Goal: Information Seeking & Learning: Find specific fact

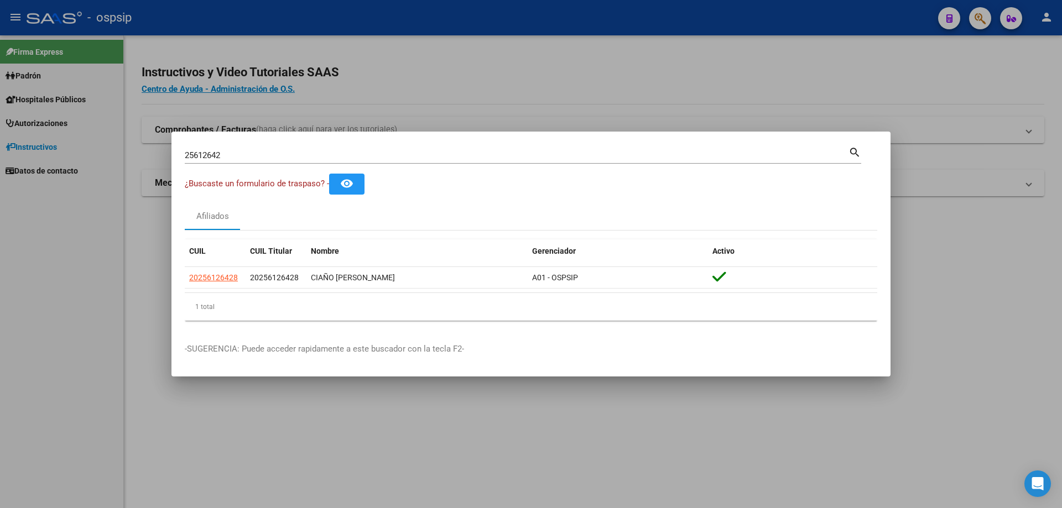
click at [568, 147] on div "25612642 Buscar (apellido, dni, cuil, nro traspaso, cuit, obra social)" at bounding box center [517, 155] width 664 height 17
click at [264, 155] on input "25612642" at bounding box center [517, 155] width 664 height 10
type input "2"
type input "40458416"
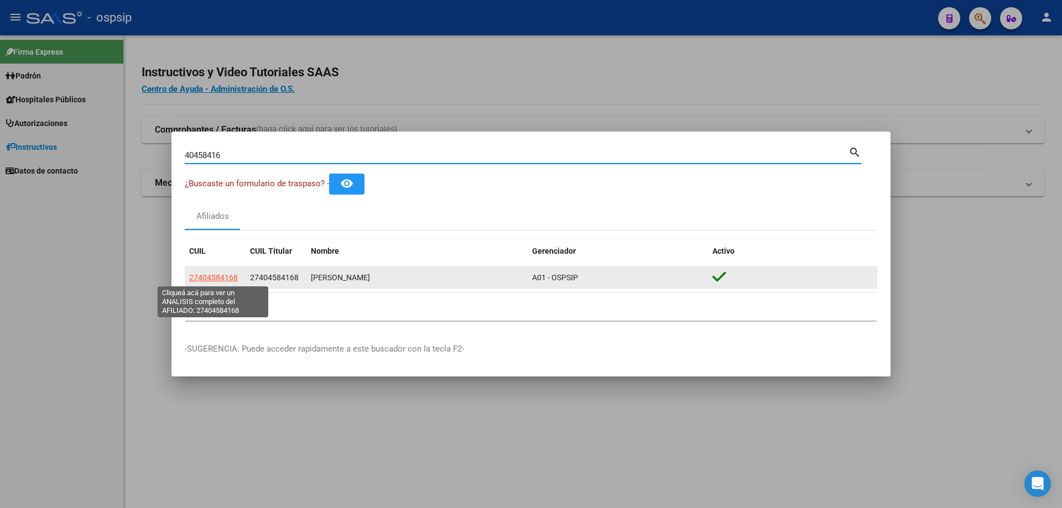
click at [220, 276] on span "27404584168" at bounding box center [213, 277] width 49 height 9
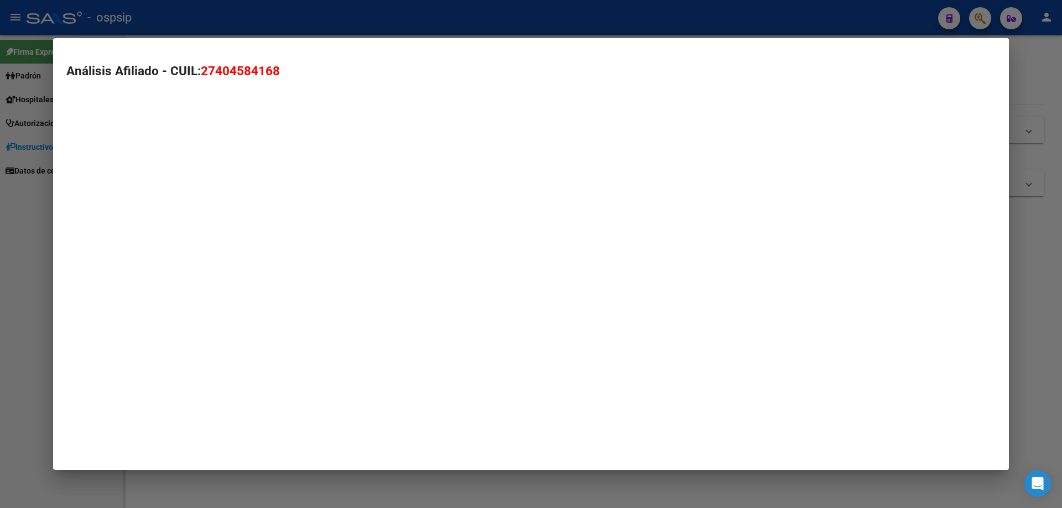
type textarea "27404584168"
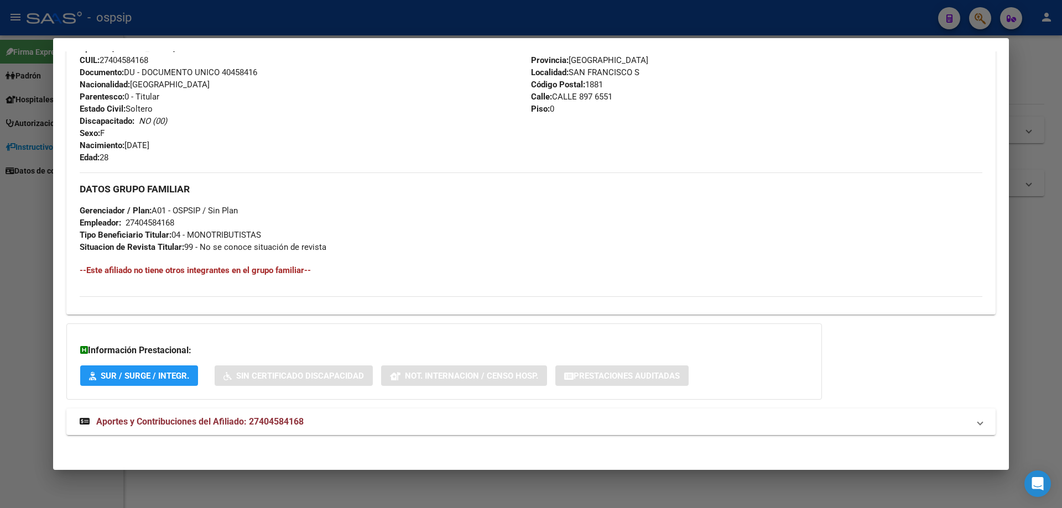
scroll to position [391, 0]
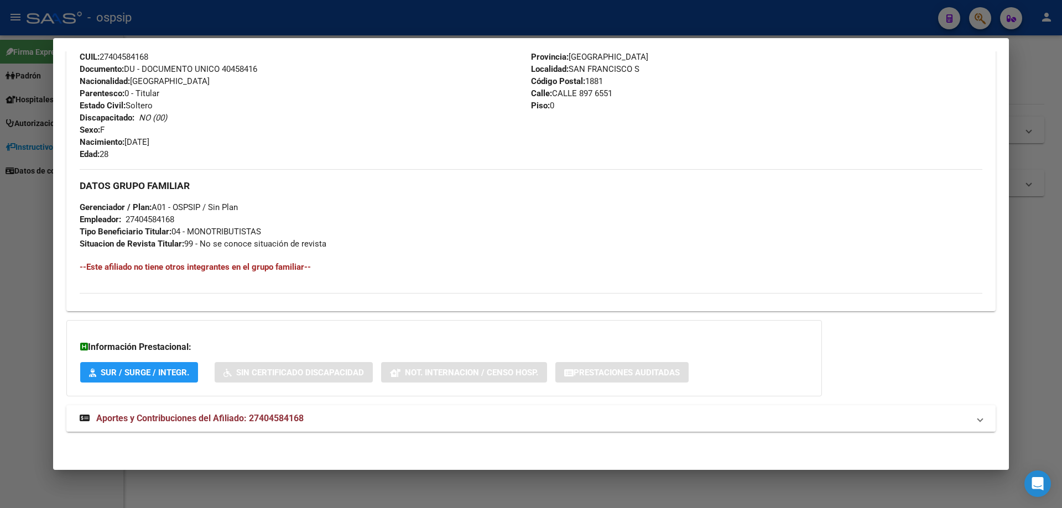
click at [210, 419] on span "Aportes y Contribuciones del Afiliado: 27404584168" at bounding box center [199, 418] width 207 height 11
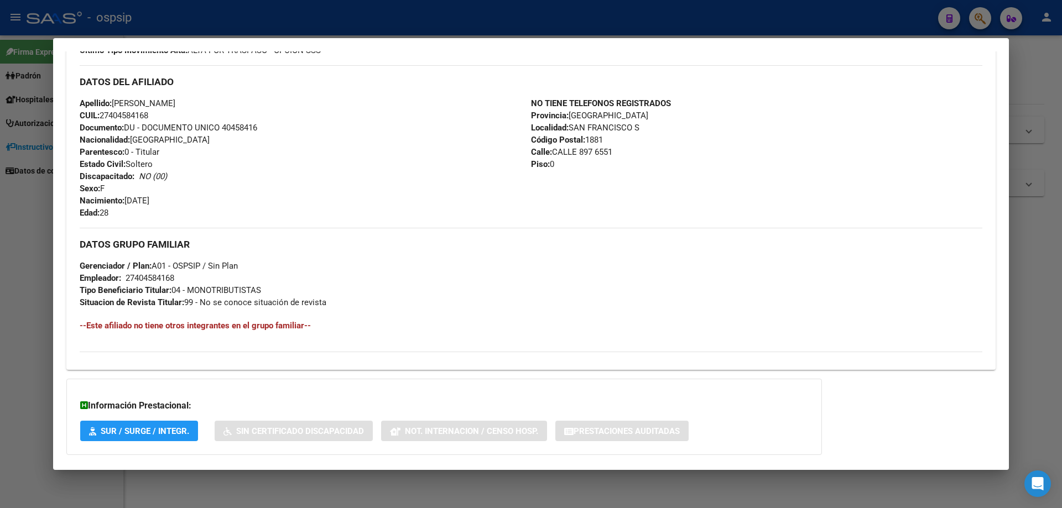
scroll to position [277, 0]
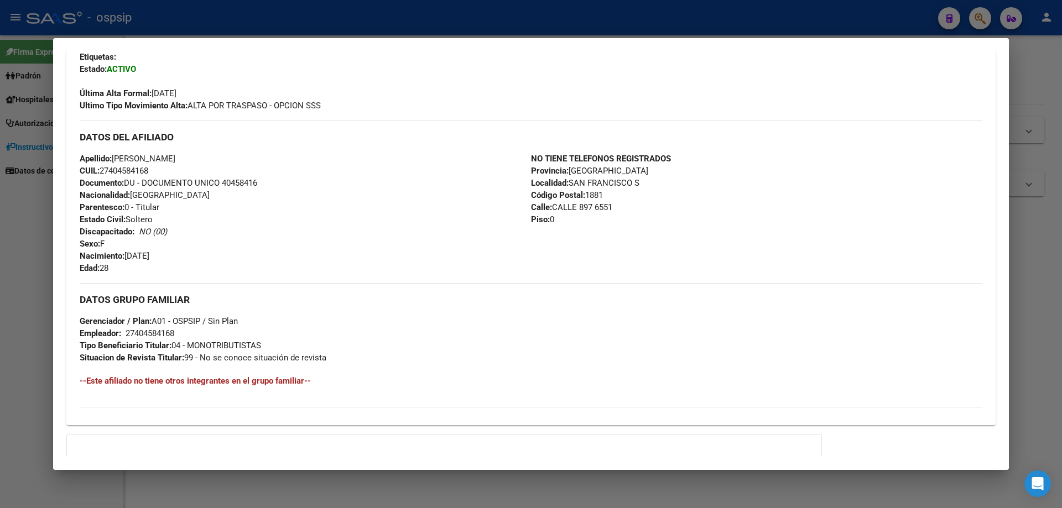
drag, startPoint x: 264, startPoint y: 185, endPoint x: 222, endPoint y: 186, distance: 42.1
click at [222, 186] on div "Apellido: [PERSON_NAME] CUIL: 27404584168 Documento: DU - DOCUMENTO UNICO 40458…" at bounding box center [305, 214] width 451 height 122
copy span "40458416"
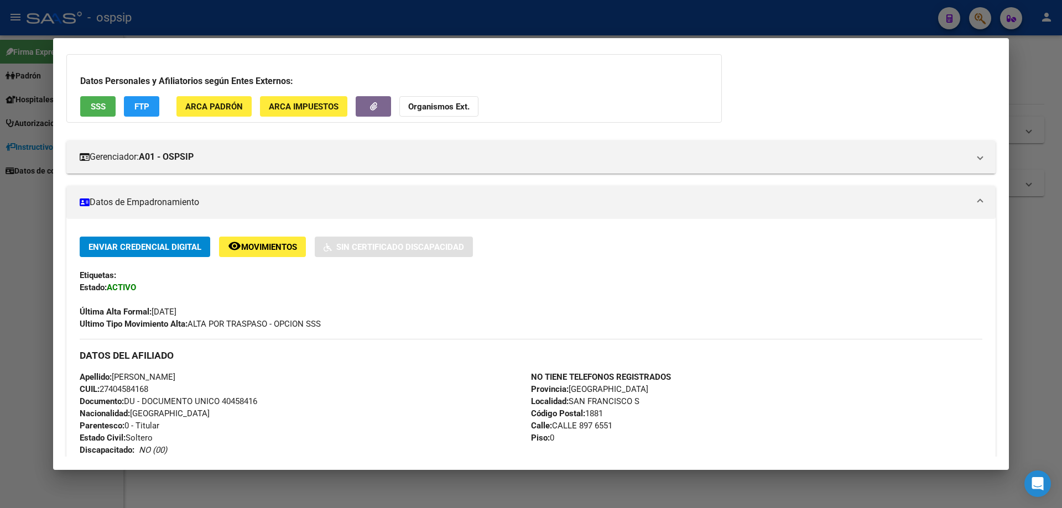
scroll to position [166, 0]
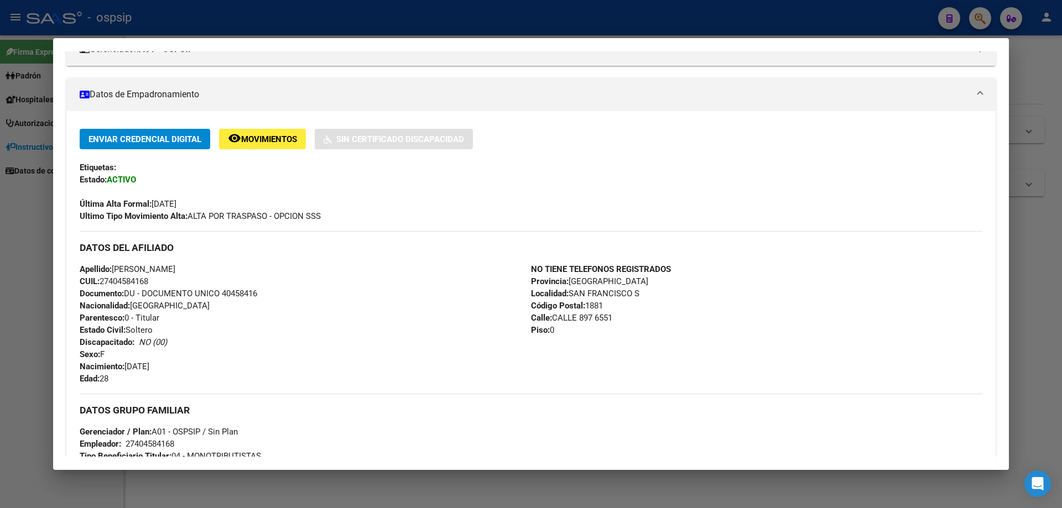
click at [246, 290] on span "Documento: DU - DOCUMENTO UNICO 40458416" at bounding box center [169, 294] width 178 height 10
drag, startPoint x: 263, startPoint y: 295, endPoint x: 223, endPoint y: 294, distance: 40.4
click at [223, 294] on div "Apellido: [PERSON_NAME] CUIL: 27404584168 Documento: DU - DOCUMENTO UNICO 40458…" at bounding box center [305, 324] width 451 height 122
copy span "40458416"
